Goal: Information Seeking & Learning: Learn about a topic

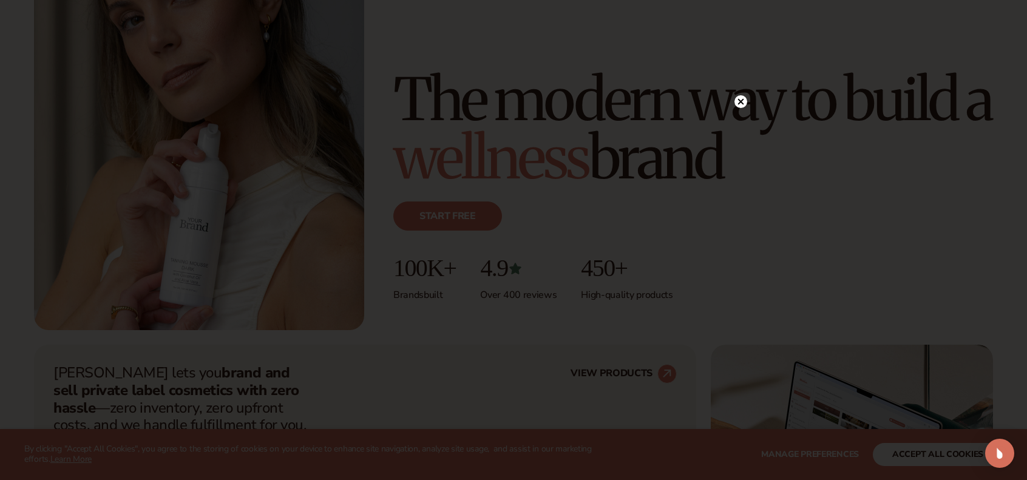
scroll to position [160, 0]
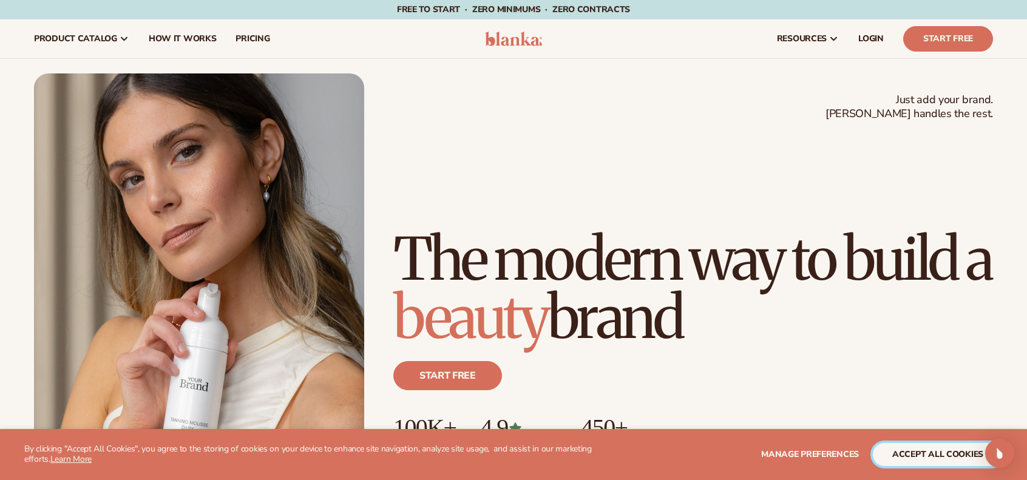
click at [925, 462] on button "accept all cookies" at bounding box center [938, 454] width 130 height 23
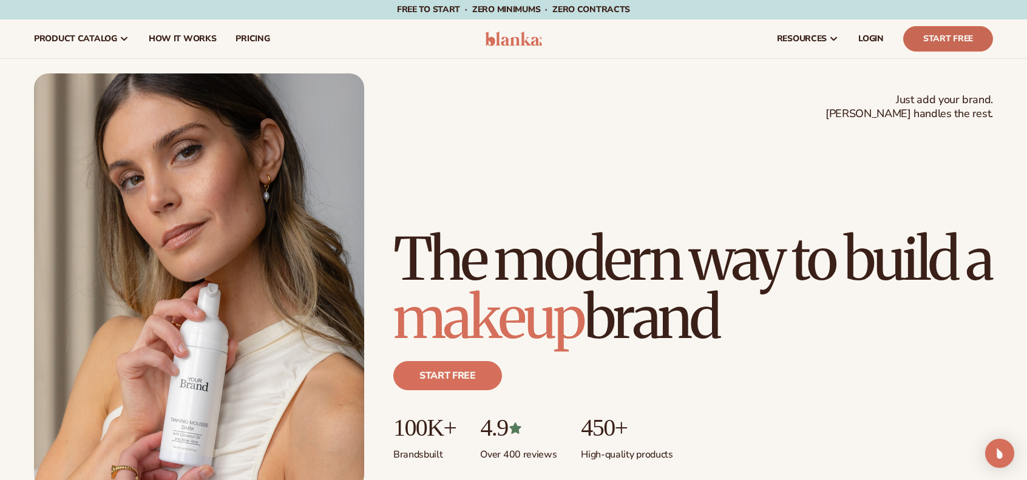
click at [956, 41] on link "Start Free" at bounding box center [948, 38] width 90 height 25
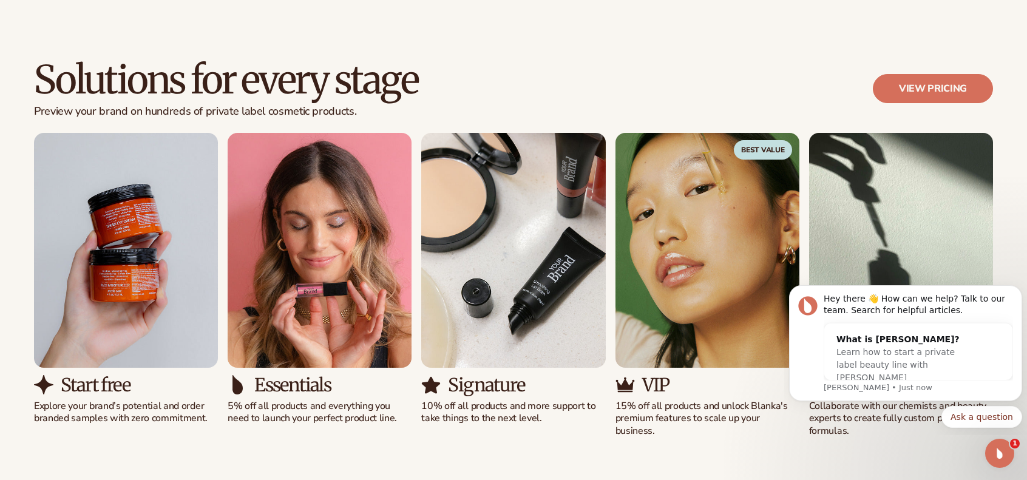
scroll to position [1063, 0]
click at [917, 353] on span "Learn how to start a private label beauty line with [PERSON_NAME]" at bounding box center [895, 364] width 118 height 35
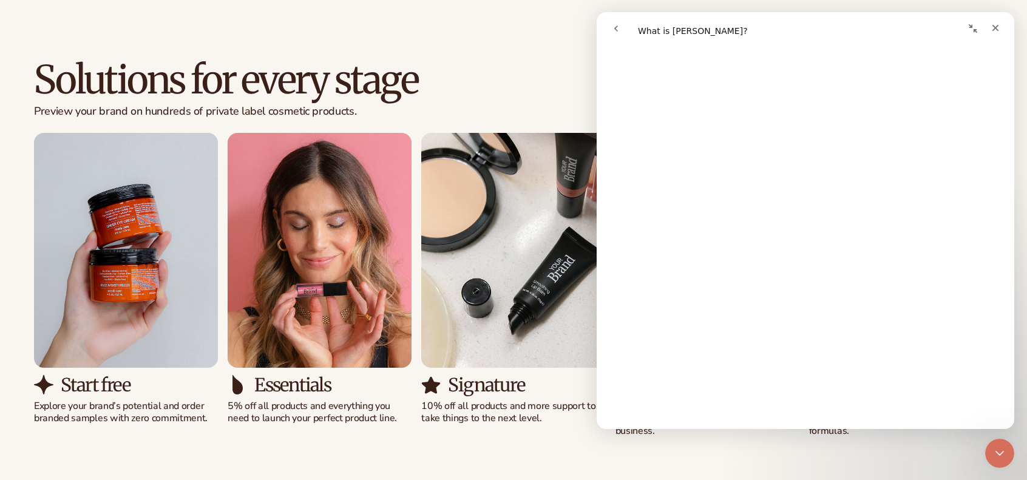
scroll to position [0, 0]
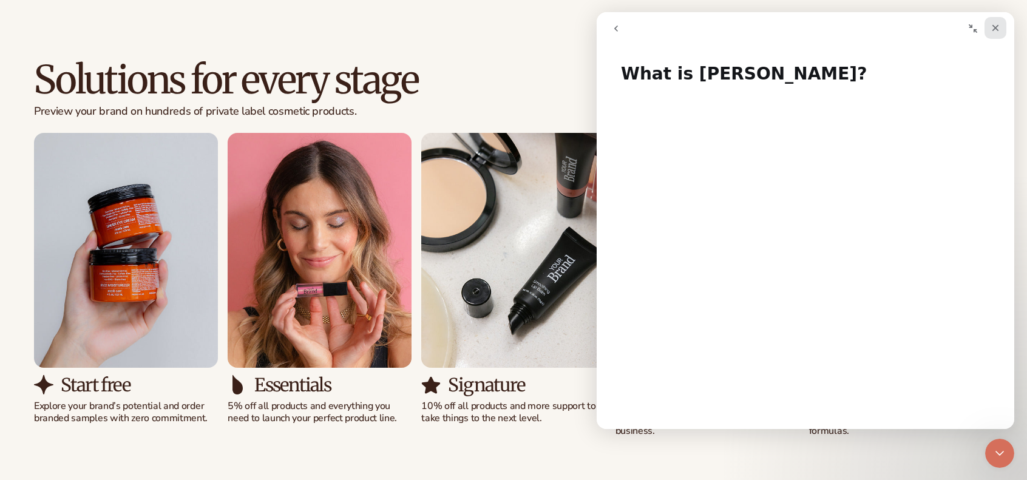
click at [995, 31] on icon "Close" at bounding box center [995, 28] width 10 height 10
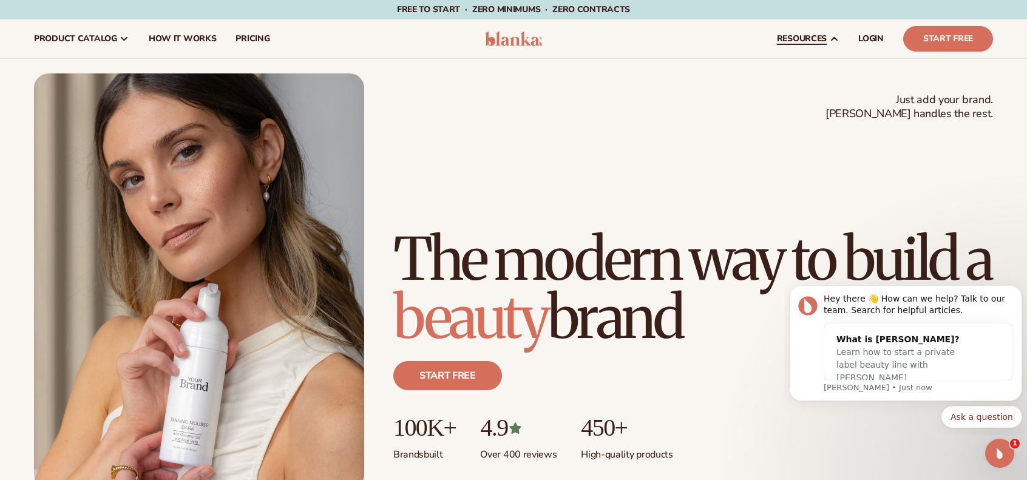
click at [816, 38] on span "resources" at bounding box center [802, 39] width 50 height 10
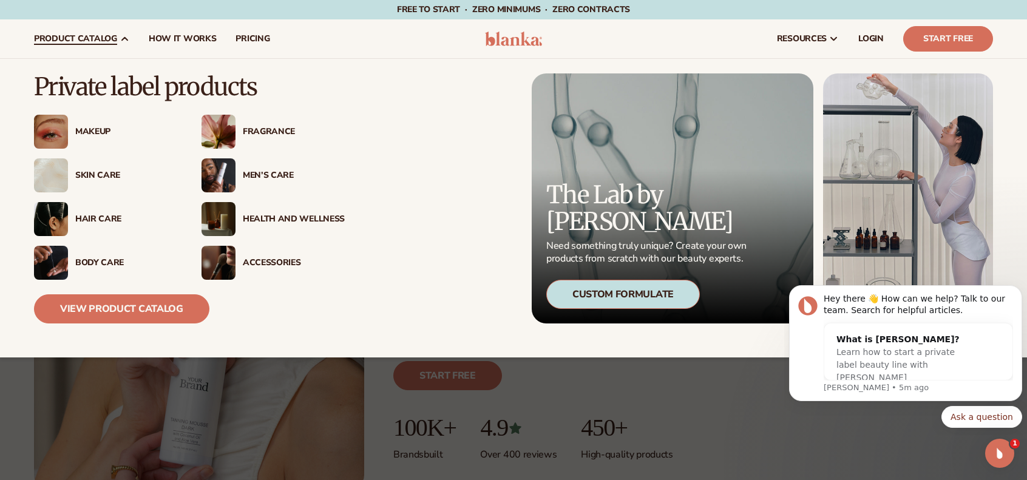
click at [87, 143] on div "Makeup" at bounding box center [105, 132] width 143 height 34
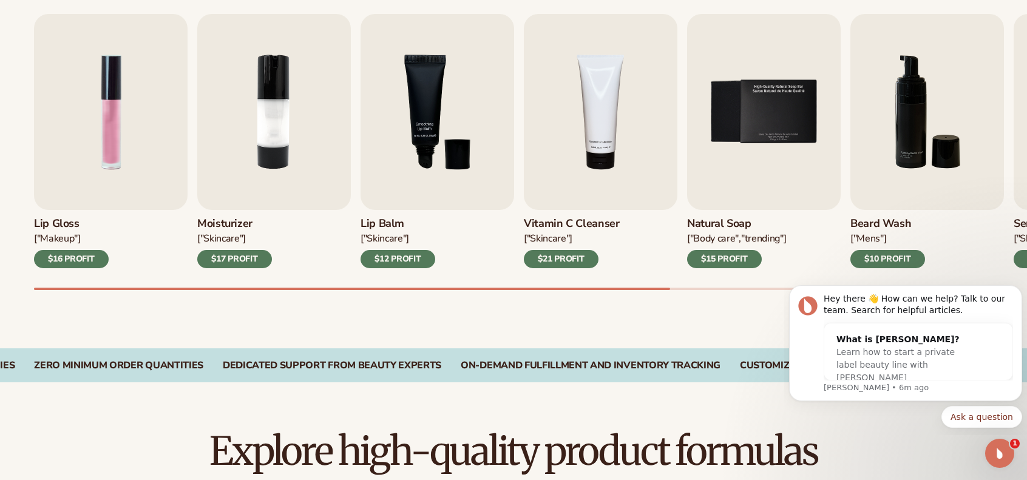
scroll to position [422, 0]
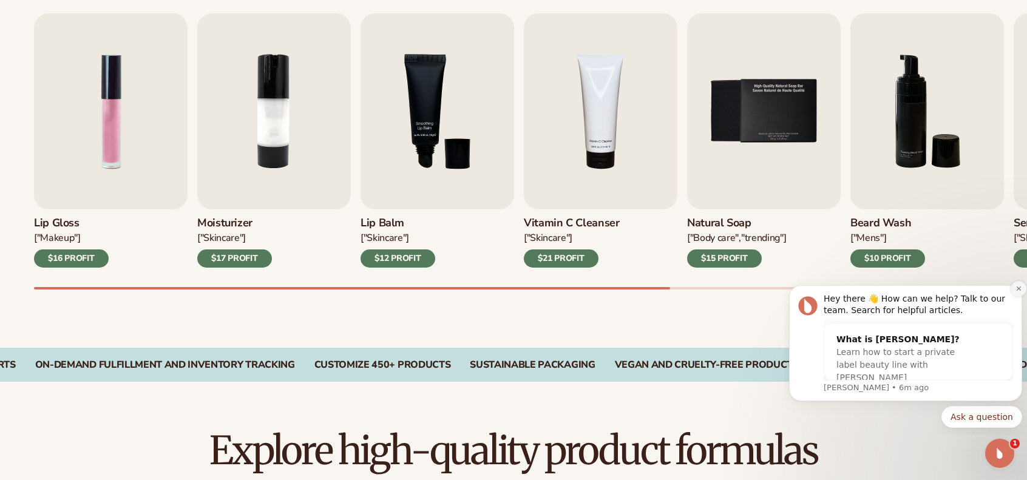
click at [1015, 286] on icon "Dismiss notification" at bounding box center [1018, 288] width 7 height 7
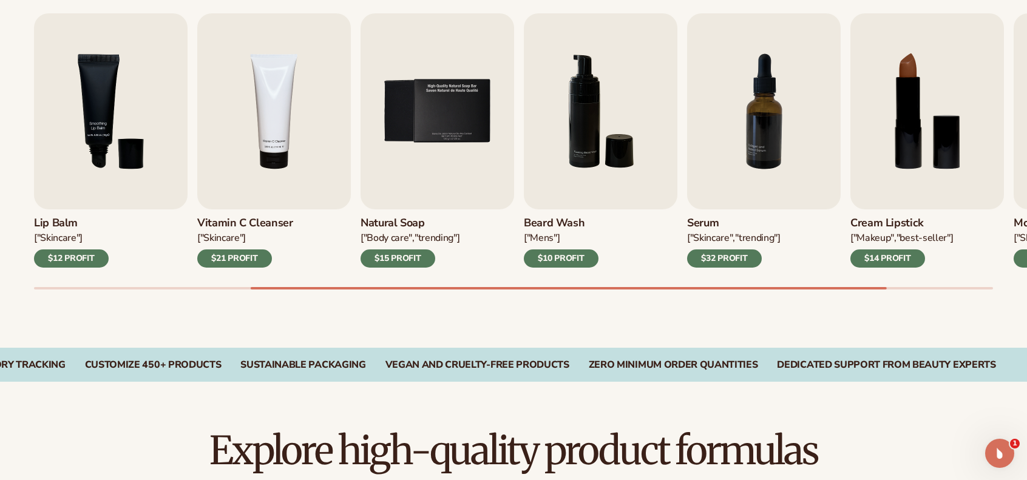
click at [932, 122] on img "8 / 9" at bounding box center [927, 111] width 154 height 196
click at [910, 117] on img "8 / 9" at bounding box center [927, 111] width 154 height 196
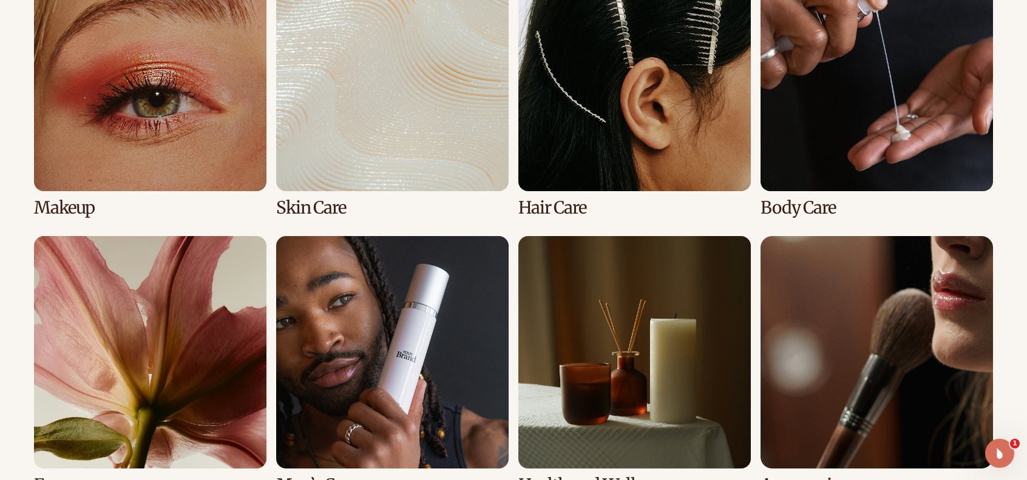
scroll to position [955, 0]
click at [164, 100] on link "1 / 8" at bounding box center [150, 87] width 232 height 259
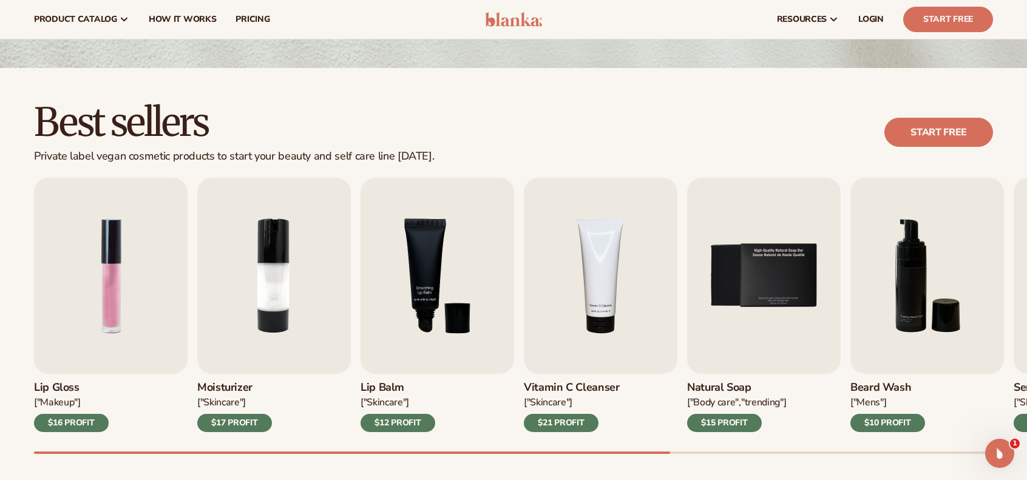
scroll to position [257, 0]
